Goal: Information Seeking & Learning: Learn about a topic

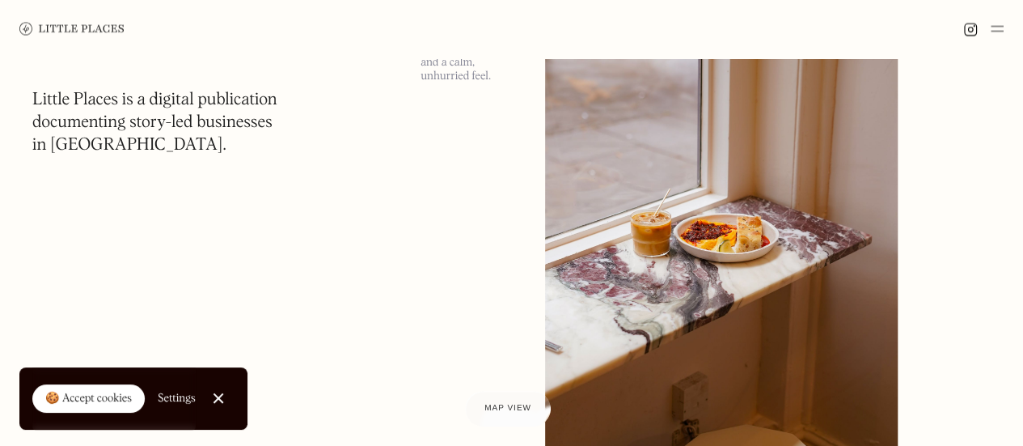
scroll to position [4609, 0]
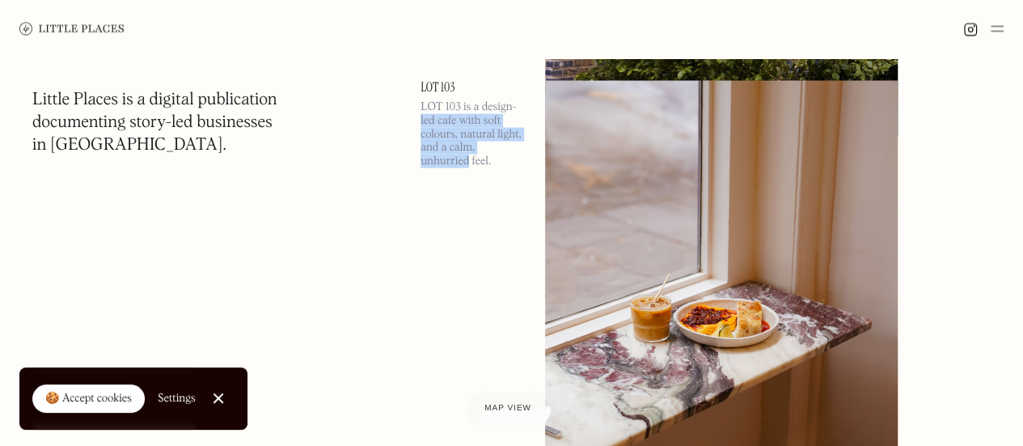
drag, startPoint x: 418, startPoint y: 124, endPoint x: 467, endPoint y: 175, distance: 70.9
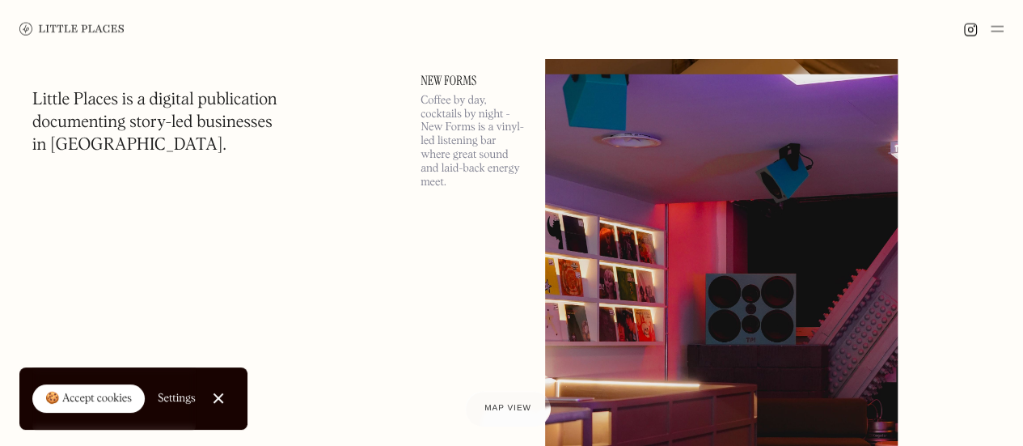
scroll to position [5069, 0]
drag, startPoint x: 467, startPoint y: 175, endPoint x: 459, endPoint y: 137, distance: 38.1
click at [459, 137] on p "Coffee by day, cocktails by night - New Forms is a vinyl-led listening bar wher…" at bounding box center [472, 140] width 105 height 95
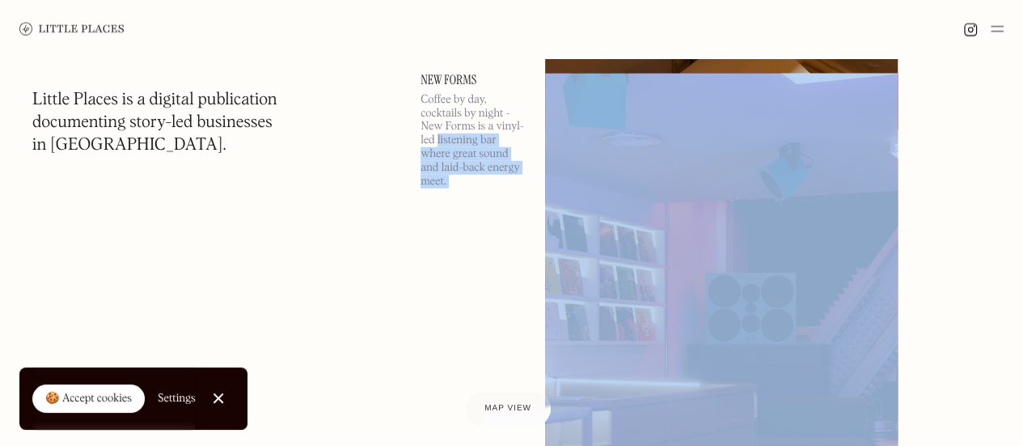
drag, startPoint x: 459, startPoint y: 137, endPoint x: 445, endPoint y: 184, distance: 48.3
click at [445, 184] on p "Coffee by day, cocktails by night - New Forms is a vinyl-led listening bar wher…" at bounding box center [472, 140] width 105 height 95
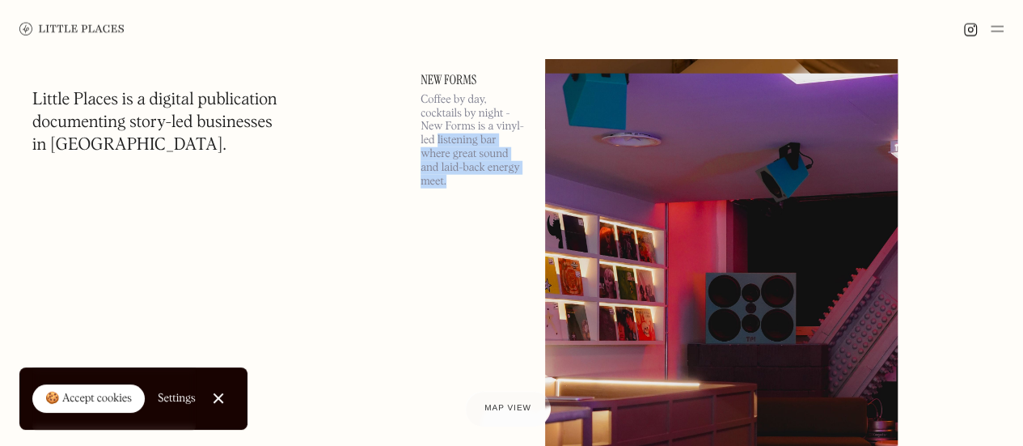
click at [445, 184] on p "Coffee by day, cocktails by night - New Forms is a vinyl-led listening bar wher…" at bounding box center [472, 140] width 105 height 95
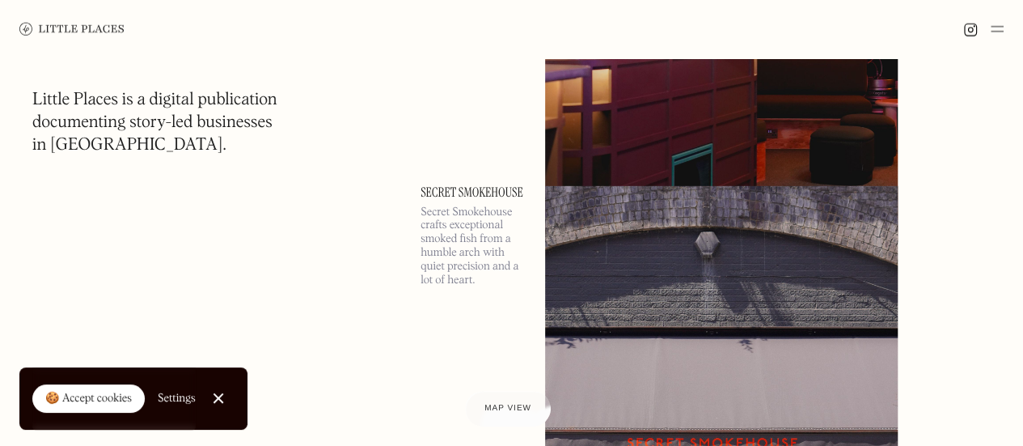
scroll to position [5411, 0]
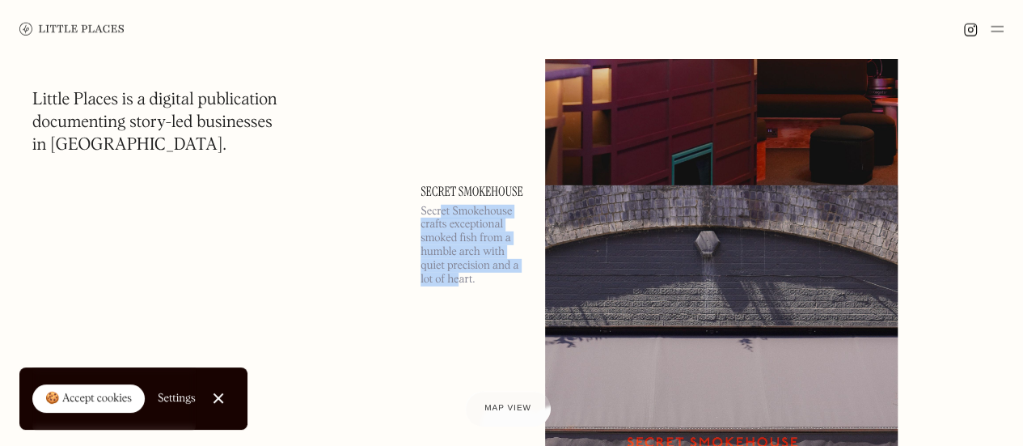
drag, startPoint x: 440, startPoint y: 209, endPoint x: 456, endPoint y: 278, distance: 71.4
click at [456, 278] on p "Secret Smokehouse crafts exceptional smoked fish from a humble arch with quiet …" at bounding box center [472, 246] width 105 height 82
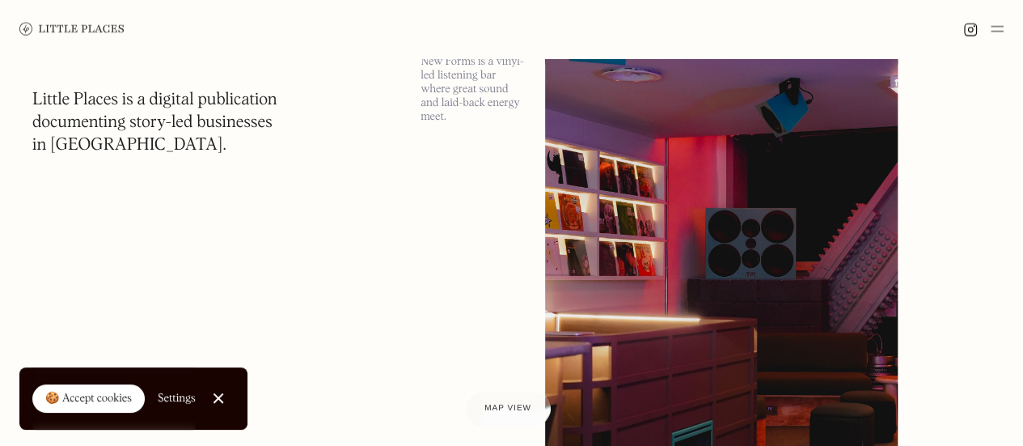
scroll to position [0, 0]
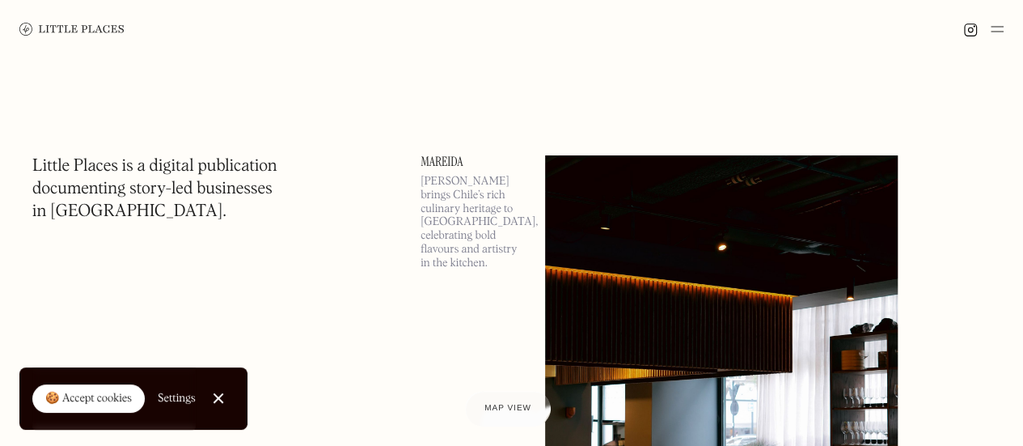
click at [21, 27] on img at bounding box center [71, 29] width 105 height 13
click at [511, 404] on span "Map view" at bounding box center [508, 408] width 49 height 10
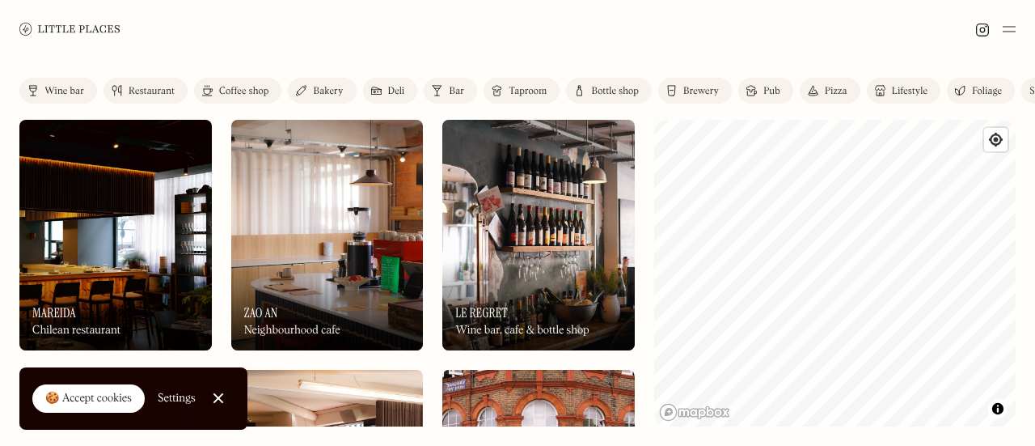
click at [477, 91] on div "Wine bar Restaurant Coffee shop Bakery Deli Bar Taproom Bottle shop Brewery Pub…" at bounding box center [517, 94] width 996 height 32
click at [457, 87] on div "Bar" at bounding box center [456, 92] width 15 height 10
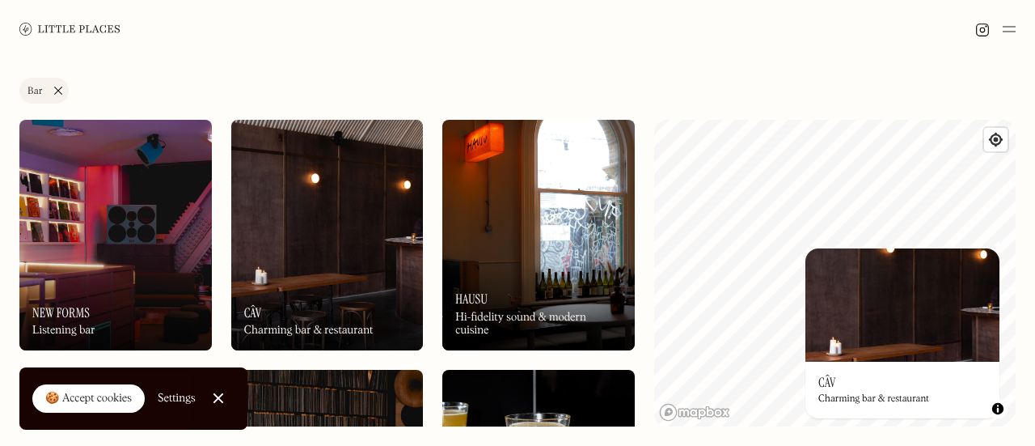
click at [361, 311] on div "On Our Radar Câv Charming bar & restaurant" at bounding box center [327, 305] width 192 height 89
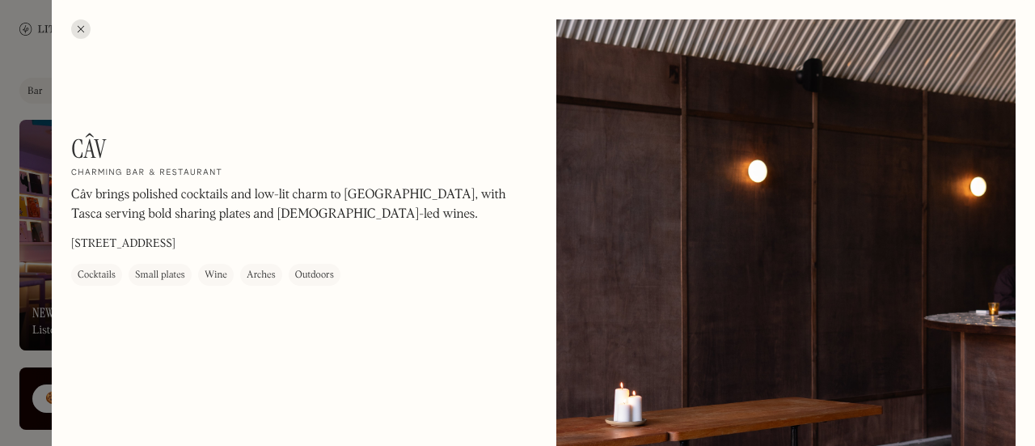
click at [335, 217] on p "Câv brings polished cocktails and low-lit charm to [GEOGRAPHIC_DATA], with Tasc…" at bounding box center [289, 205] width 437 height 39
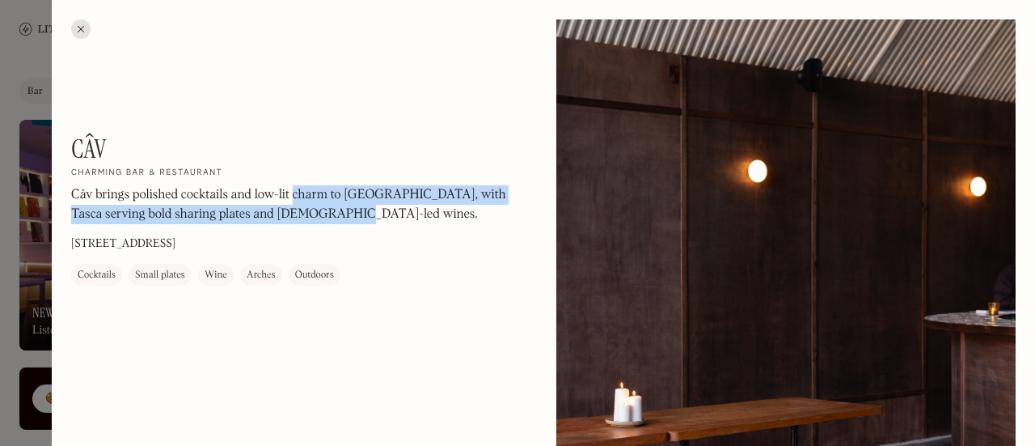
drag, startPoint x: 335, startPoint y: 217, endPoint x: 292, endPoint y: 203, distance: 45.3
click at [292, 203] on p "Câv brings polished cocktails and low-lit charm to [GEOGRAPHIC_DATA], with Tasc…" at bounding box center [289, 205] width 437 height 39
drag, startPoint x: 292, startPoint y: 203, endPoint x: 306, endPoint y: 217, distance: 20.0
click at [306, 217] on p "Câv brings polished cocktails and low-lit charm to [GEOGRAPHIC_DATA], with Tasc…" at bounding box center [289, 205] width 437 height 39
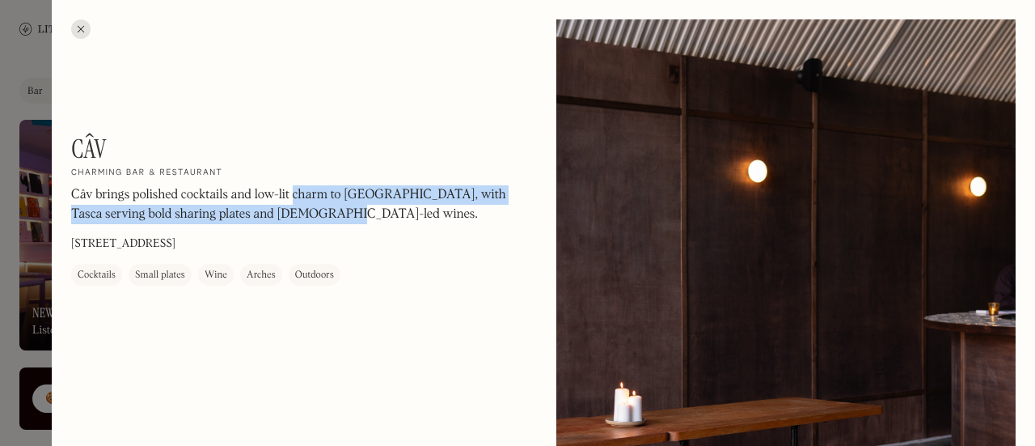
click at [306, 217] on p "Câv brings polished cocktails and low-lit charm to [GEOGRAPHIC_DATA], with Tasc…" at bounding box center [289, 205] width 437 height 39
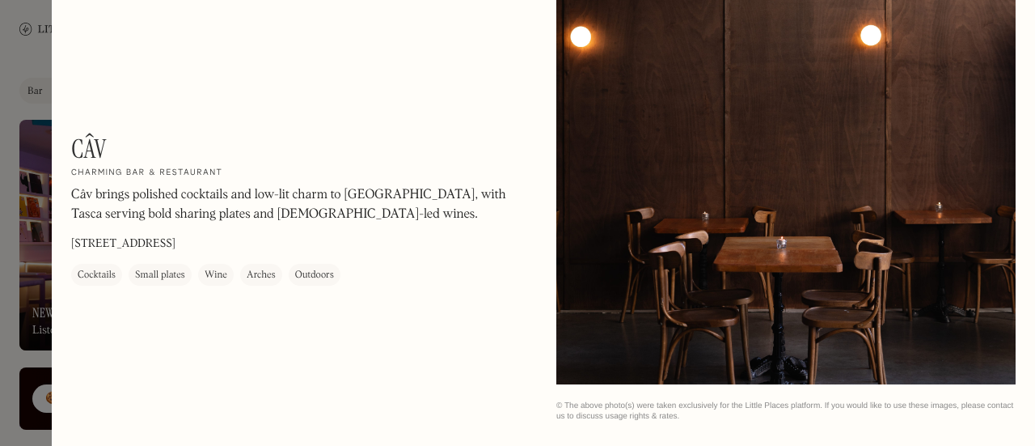
scroll to position [2348, 0]
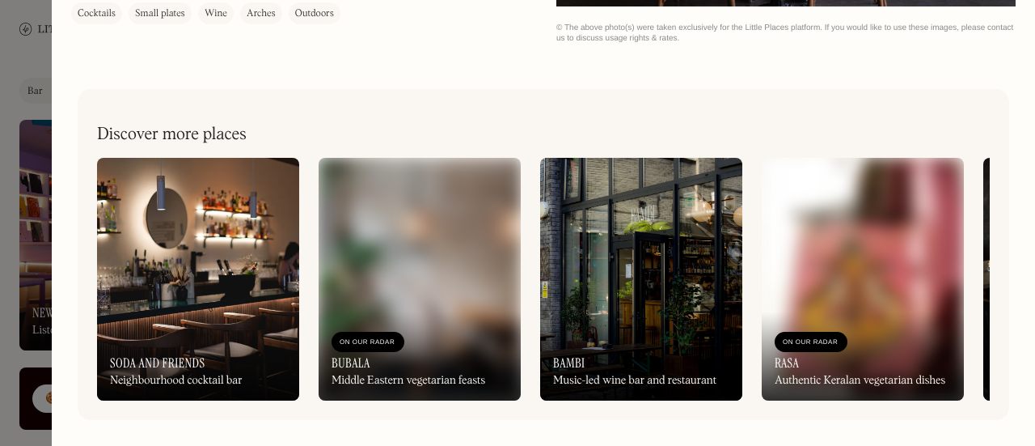
click at [0, 209] on div at bounding box center [517, 223] width 1035 height 446
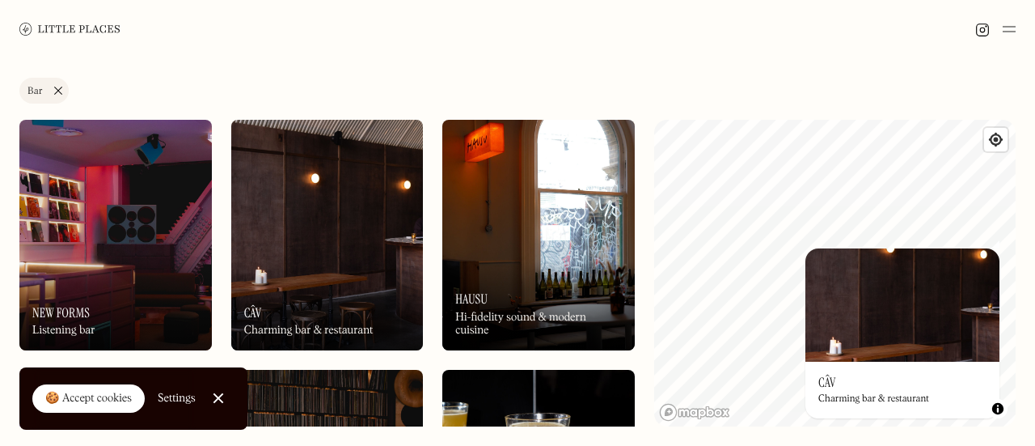
click at [179, 224] on img at bounding box center [115, 235] width 192 height 230
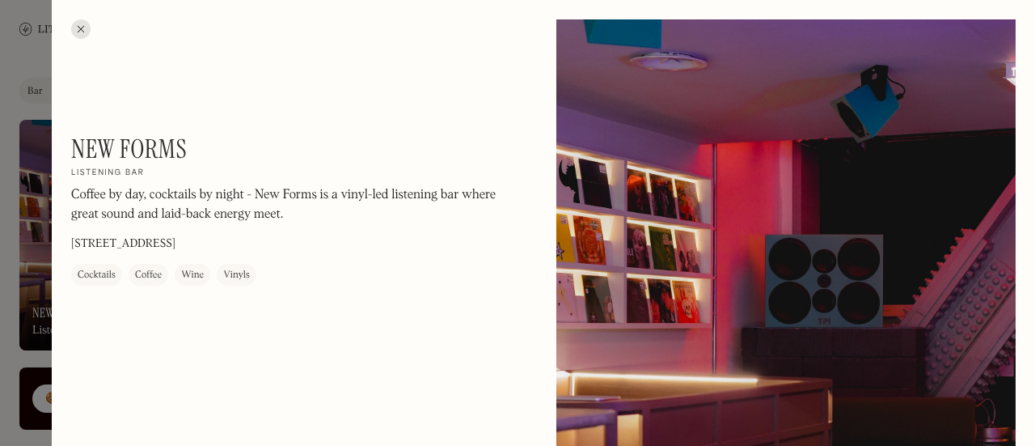
click at [0, 336] on div at bounding box center [517, 223] width 1035 height 446
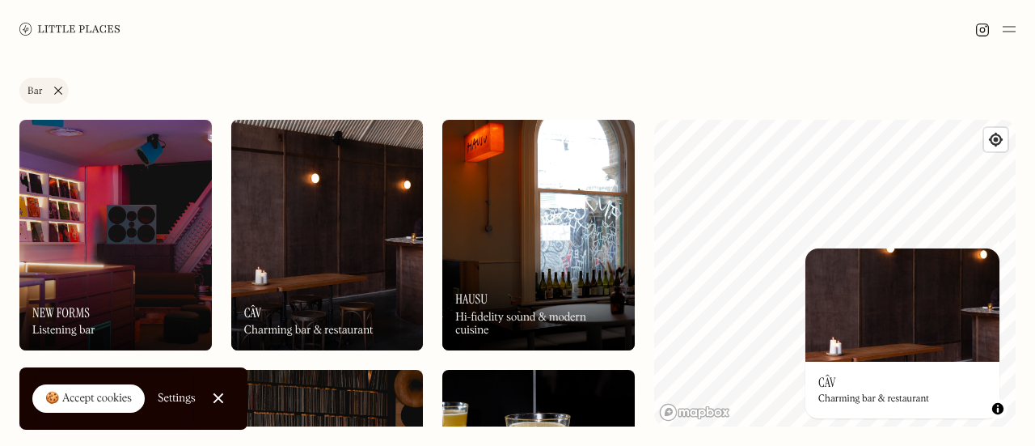
click at [568, 269] on div "On Our Radar Hausu Hi-fidelity sound & modern cuisine" at bounding box center [538, 305] width 192 height 89
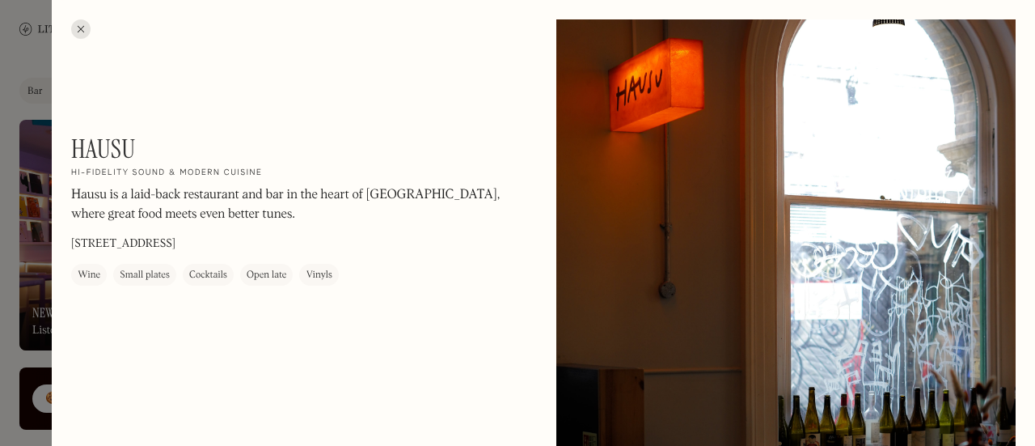
click at [0, 306] on div at bounding box center [517, 223] width 1035 height 446
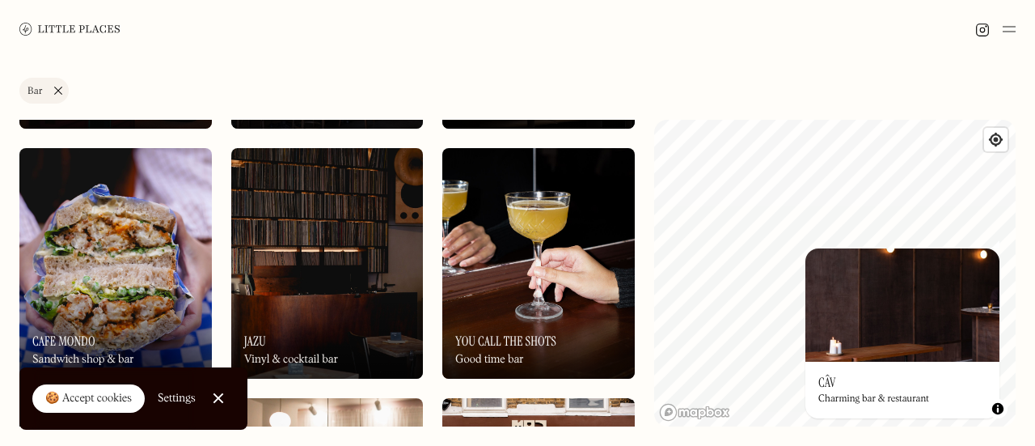
scroll to position [245, 0]
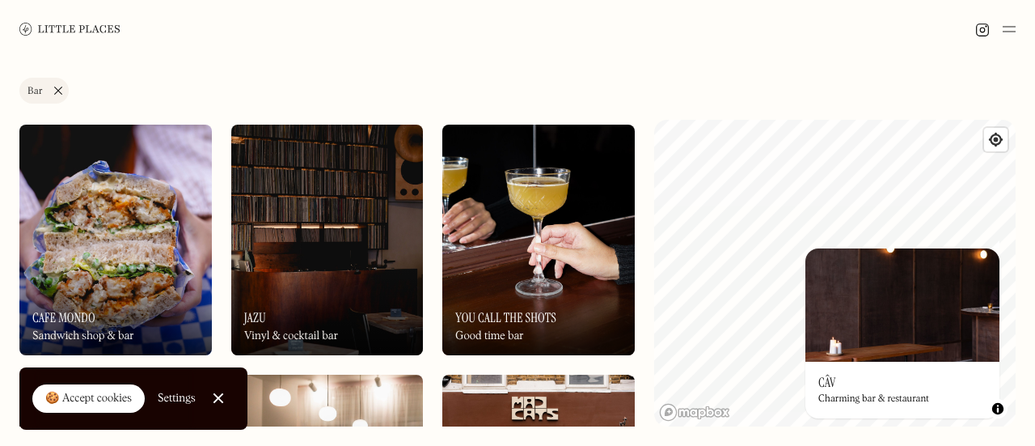
click at [347, 229] on img at bounding box center [327, 240] width 192 height 230
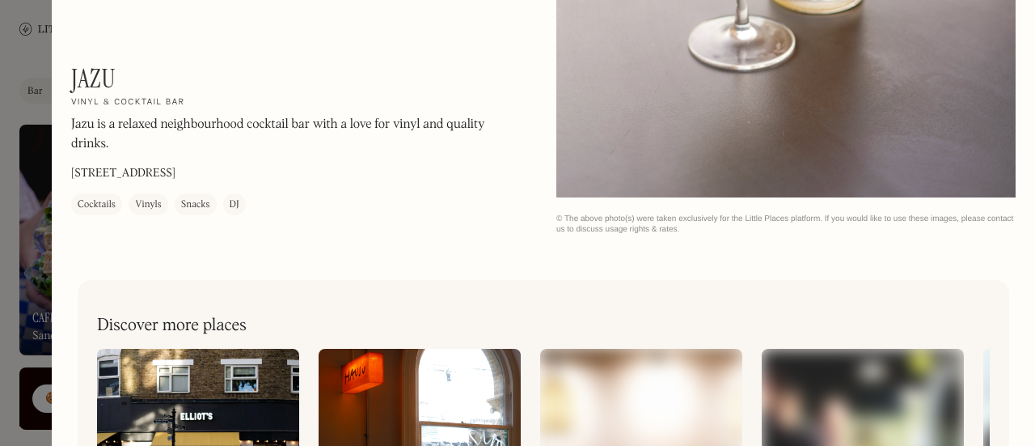
scroll to position [2348, 0]
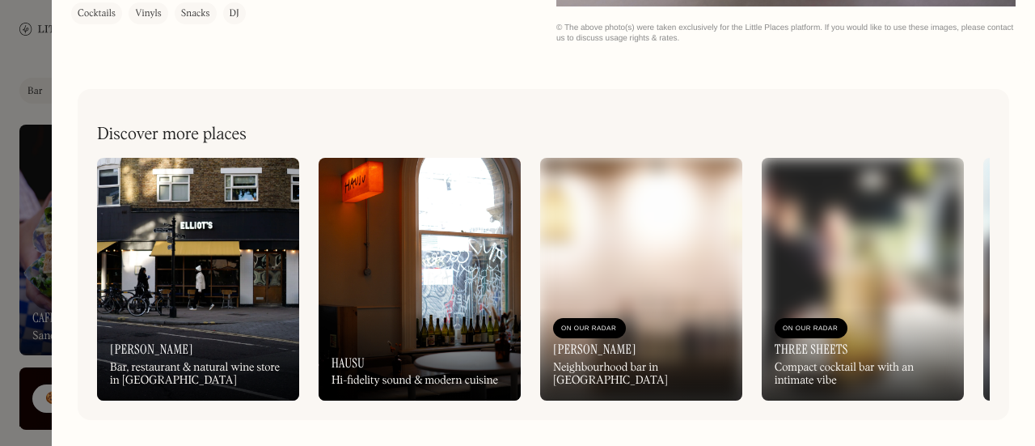
click at [0, 282] on div at bounding box center [517, 223] width 1035 height 446
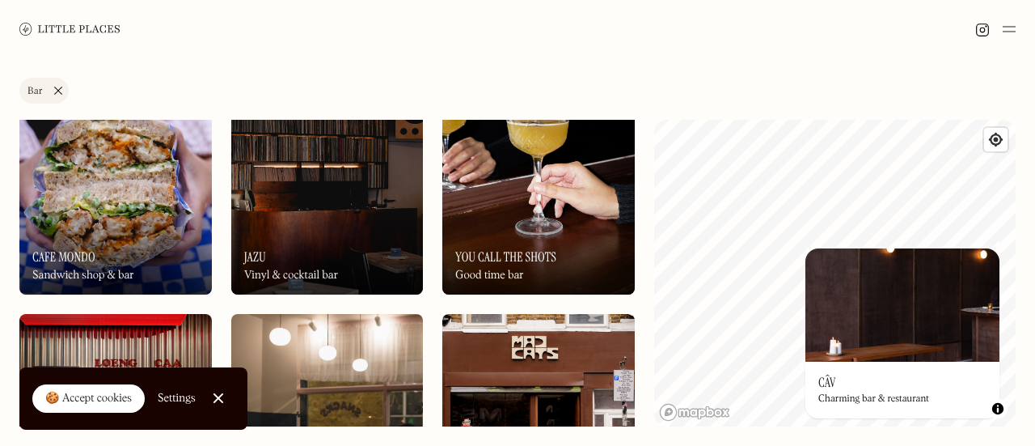
scroll to position [306, 0]
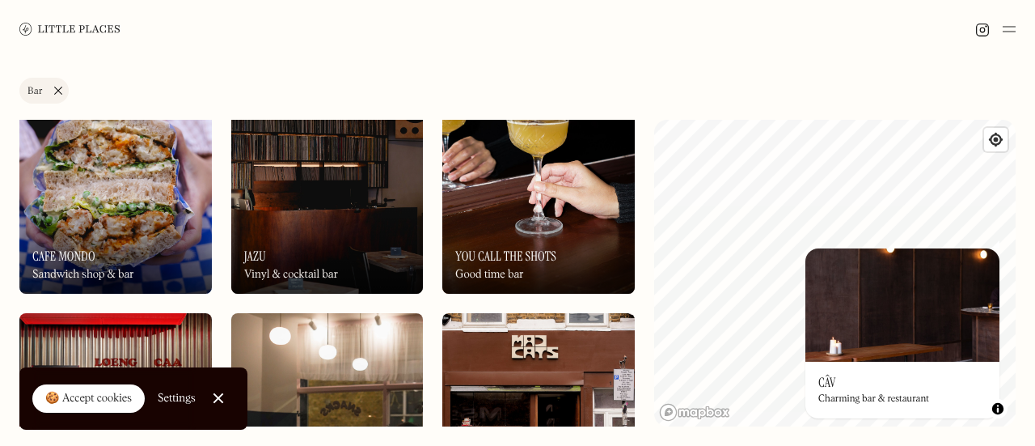
click at [554, 248] on h3 "You Call The Shots" at bounding box center [505, 255] width 101 height 15
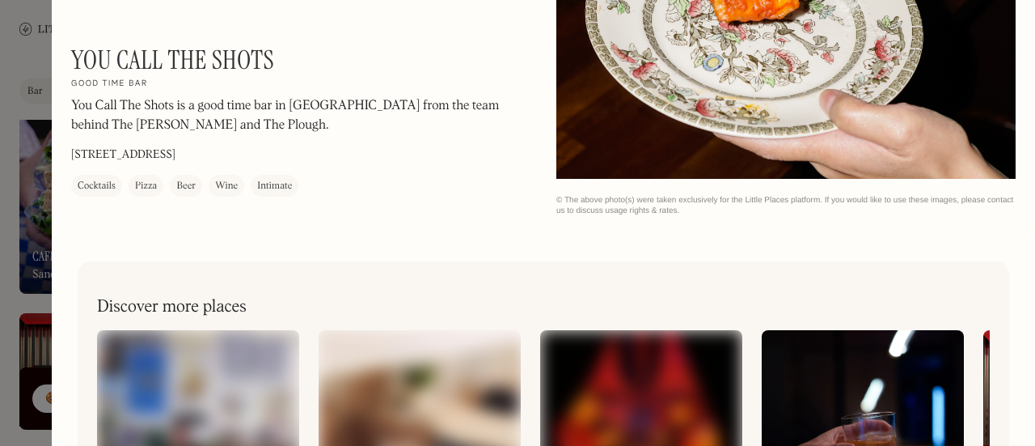
scroll to position [1776, 0]
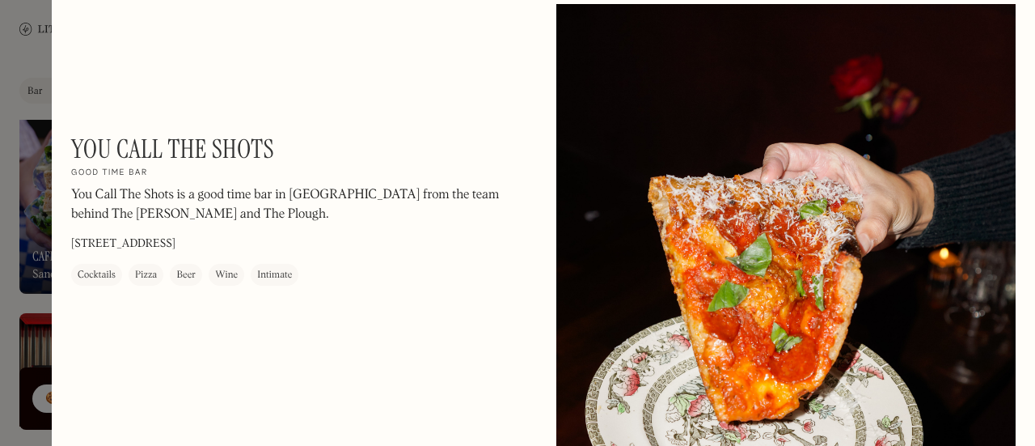
click at [0, 267] on div at bounding box center [517, 223] width 1035 height 446
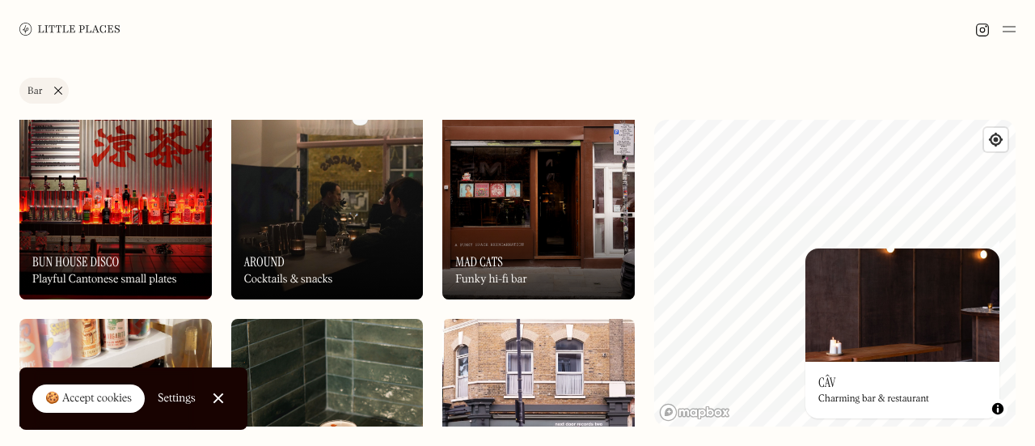
scroll to position [589, 0]
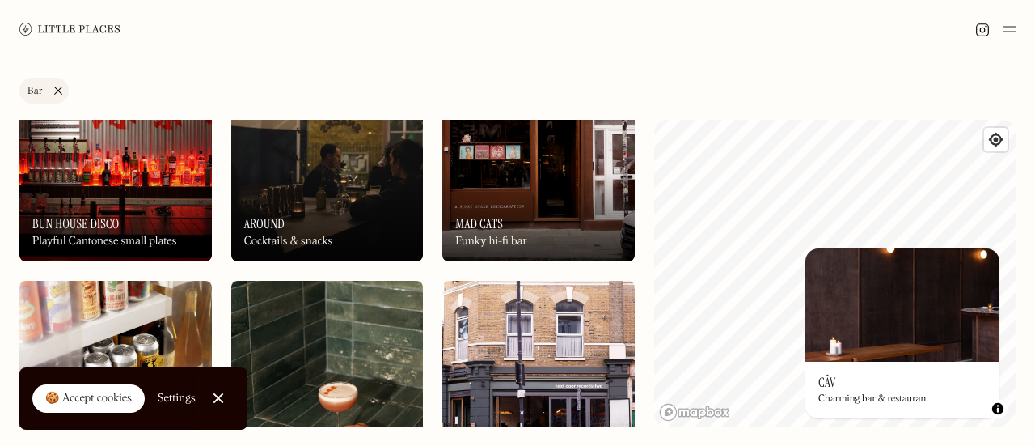
click at [325, 227] on div "On Our Radar Around Cocktails & snacks" at bounding box center [327, 216] width 192 height 89
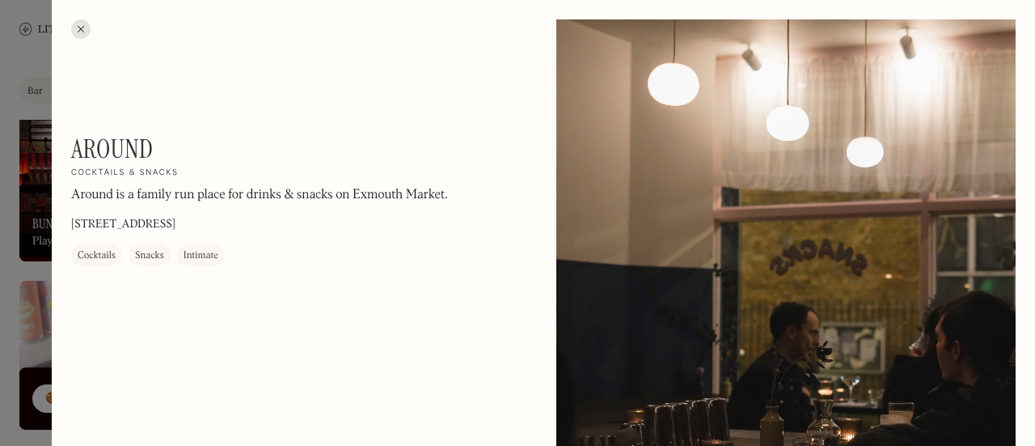
click at [0, 274] on div at bounding box center [517, 223] width 1035 height 446
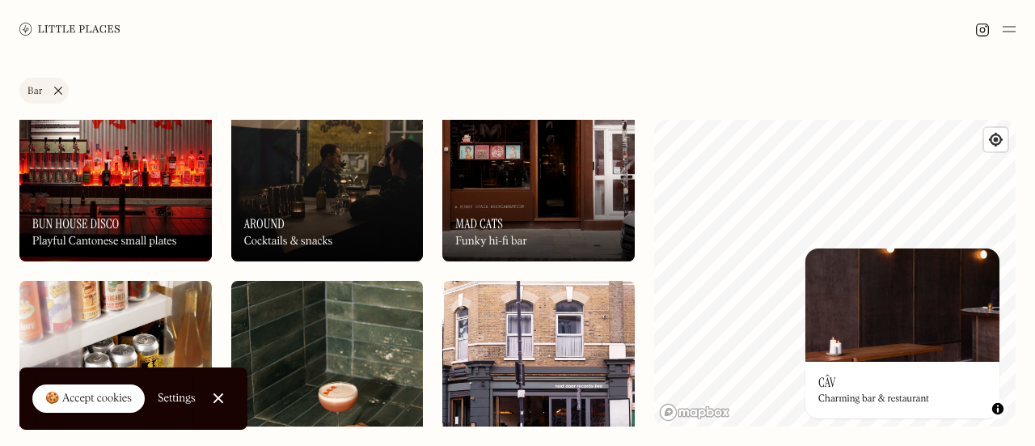
click at [125, 247] on div "Playful Cantonese small plates" at bounding box center [104, 241] width 145 height 14
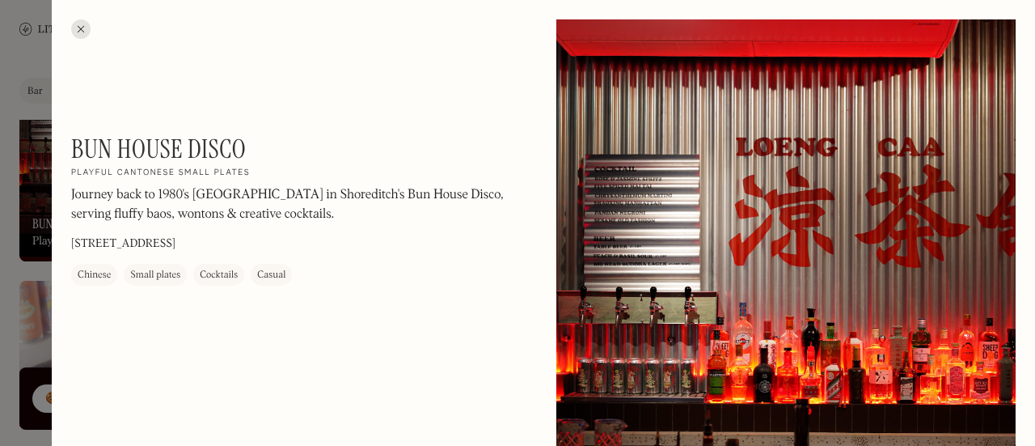
click at [121, 213] on p "Journey back to 1980's Hong Kong in Shoreditch's Bun House Disco, serving fluff…" at bounding box center [289, 205] width 437 height 39
drag, startPoint x: 121, startPoint y: 213, endPoint x: 271, endPoint y: 237, distance: 151.4
click at [271, 237] on div "Bun House Disco On Our Radar Playful Cantonese small plates Journey back to 198…" at bounding box center [289, 209] width 437 height 152
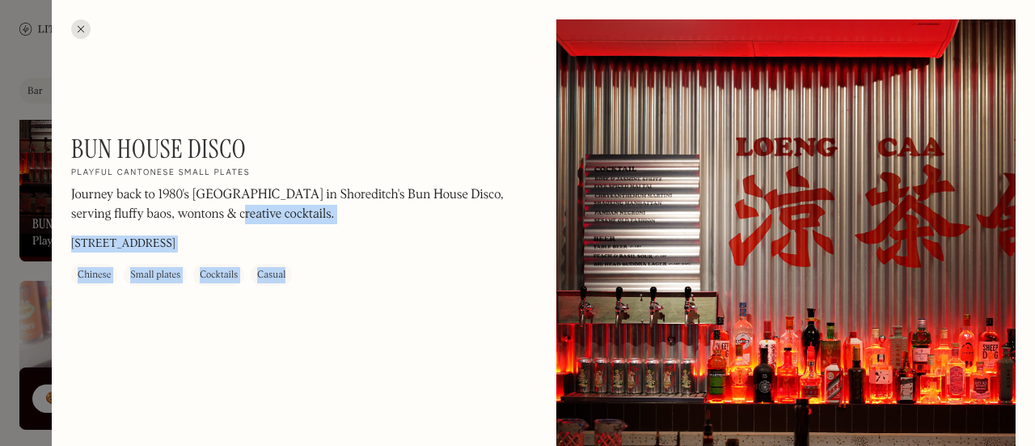
drag, startPoint x: 271, startPoint y: 237, endPoint x: 283, endPoint y: 254, distance: 20.9
click at [283, 254] on div "Bun House Disco On Our Radar Playful Cantonese small plates Journey back to 198…" at bounding box center [289, 209] width 437 height 152
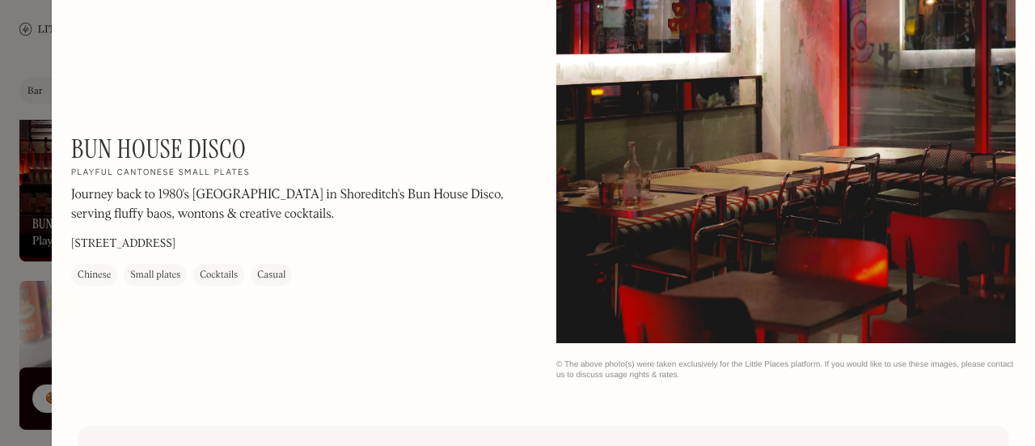
scroll to position [1761, 0]
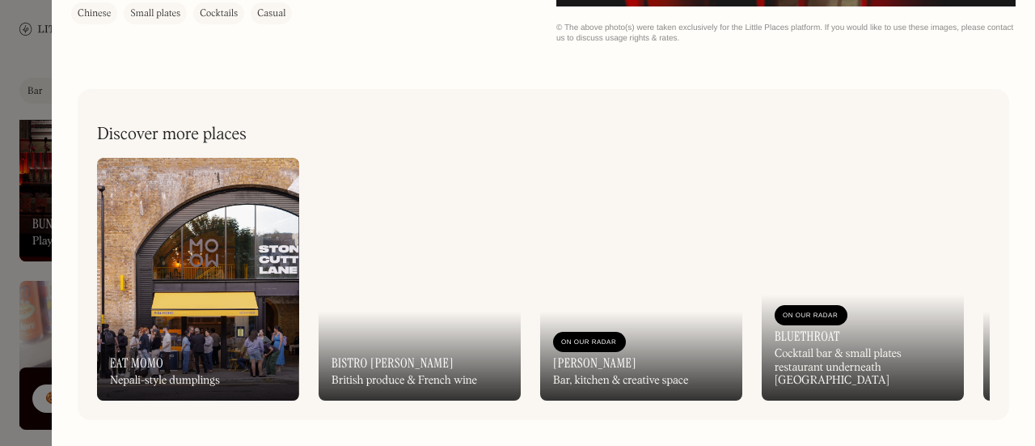
click at [0, 222] on div at bounding box center [517, 223] width 1035 height 446
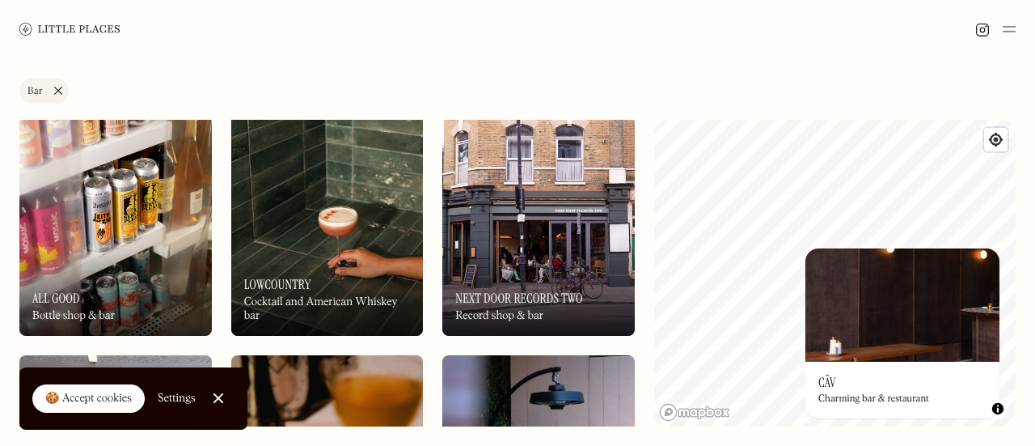
scroll to position [766, 0]
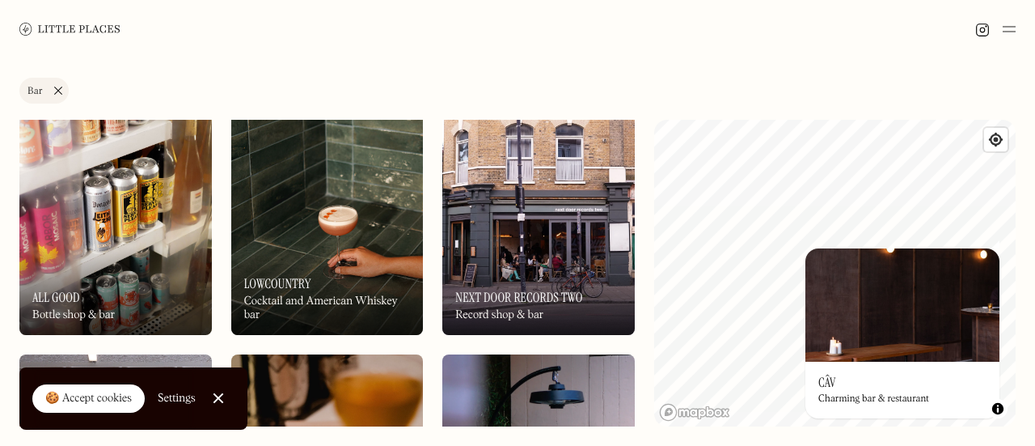
click at [371, 318] on div "Cocktail and American Whiskey bar" at bounding box center [327, 307] width 167 height 27
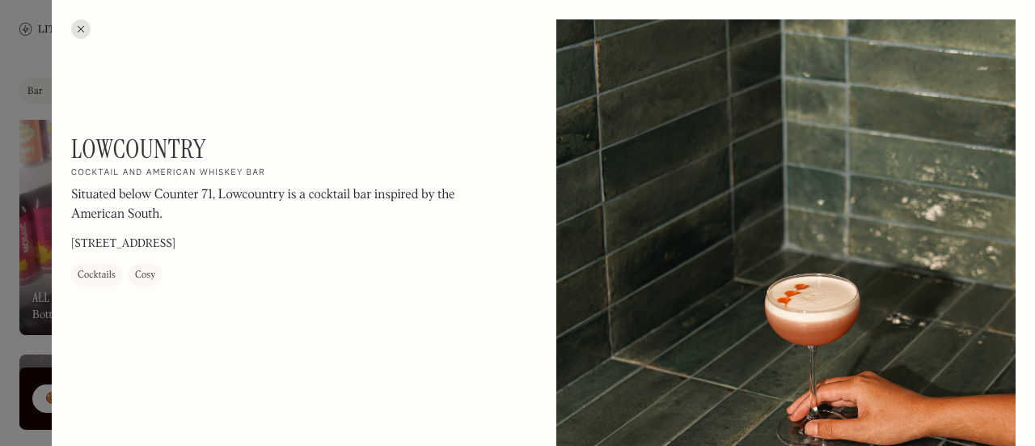
click at [0, 251] on div at bounding box center [517, 223] width 1035 height 446
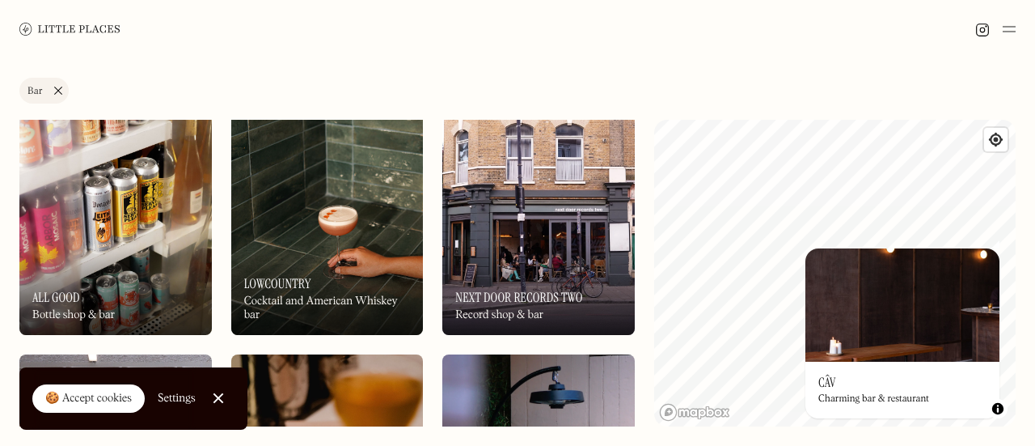
click at [522, 252] on div "On Our Radar Next Door Records Two Record shop & bar" at bounding box center [538, 290] width 192 height 89
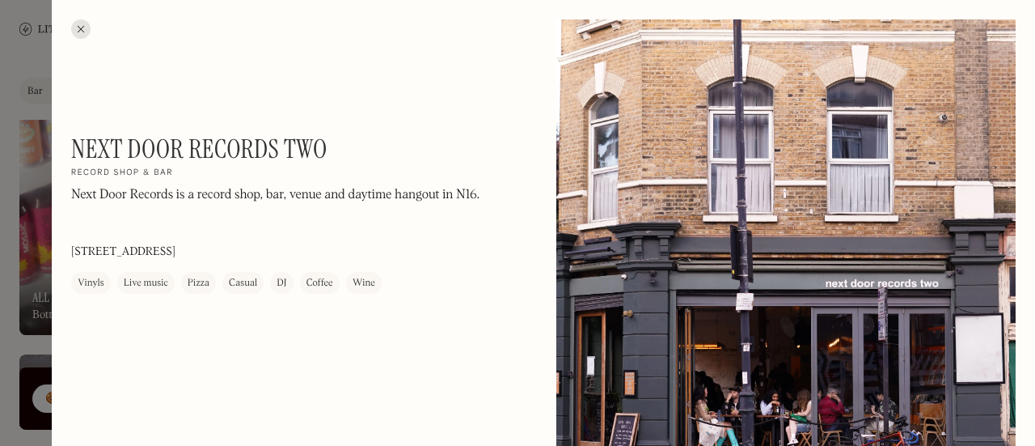
click at [0, 253] on div at bounding box center [517, 223] width 1035 height 446
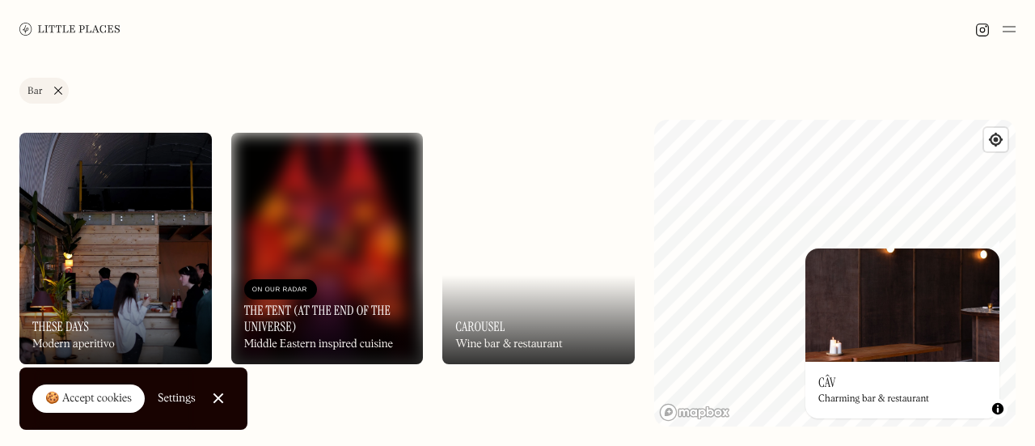
scroll to position [1876, 0]
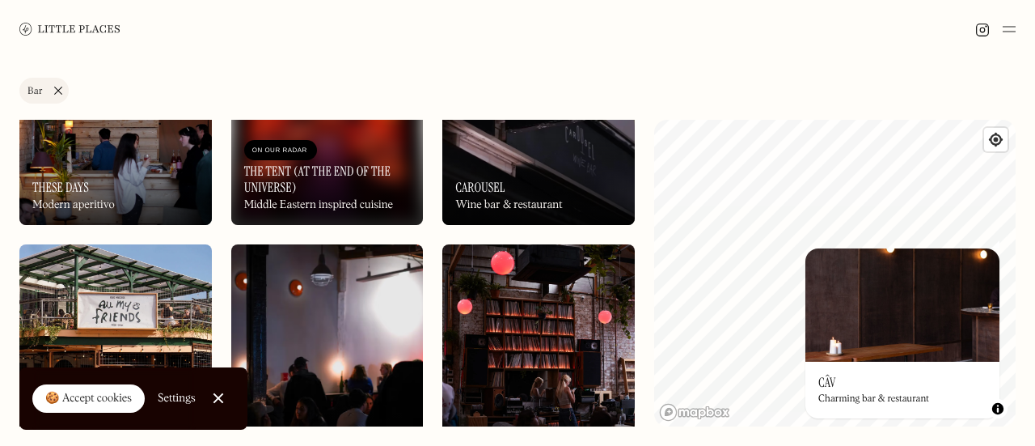
click at [179, 182] on div "On Our Radar These Days Modern aperitivo" at bounding box center [115, 180] width 192 height 89
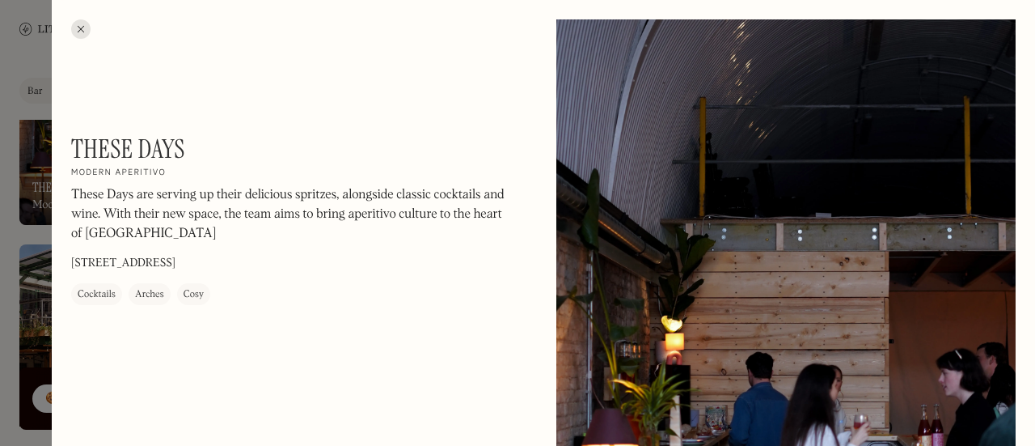
click at [31, 271] on div at bounding box center [517, 223] width 1035 height 446
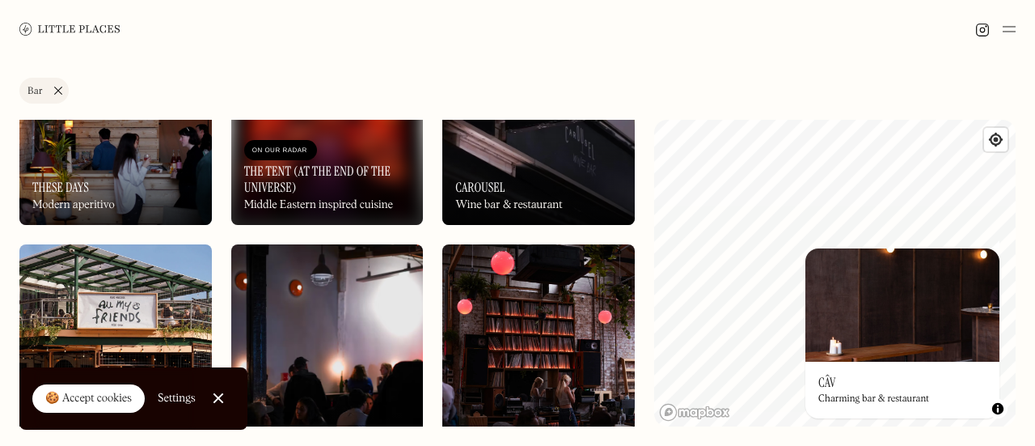
scroll to position [2074, 0]
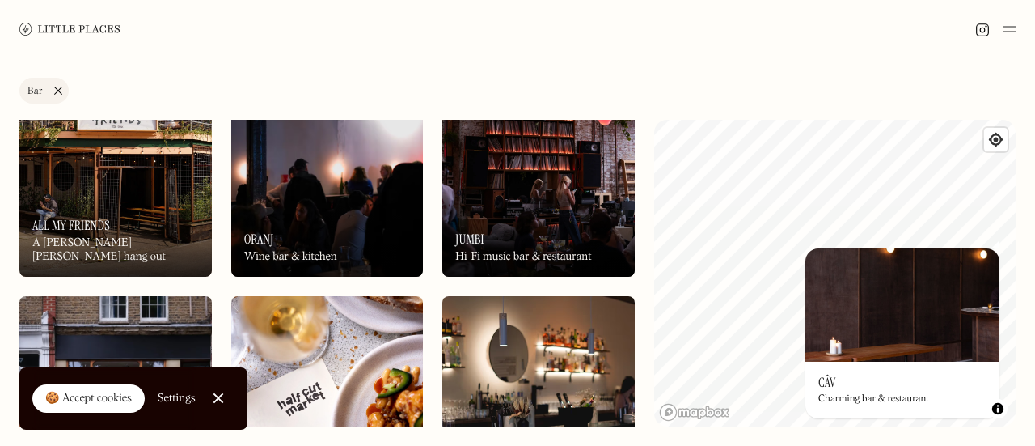
click at [545, 221] on div "On Our Radar Jumbi Hi-Fi music bar & restaurant" at bounding box center [538, 232] width 192 height 89
